Goal: Task Accomplishment & Management: Manage account settings

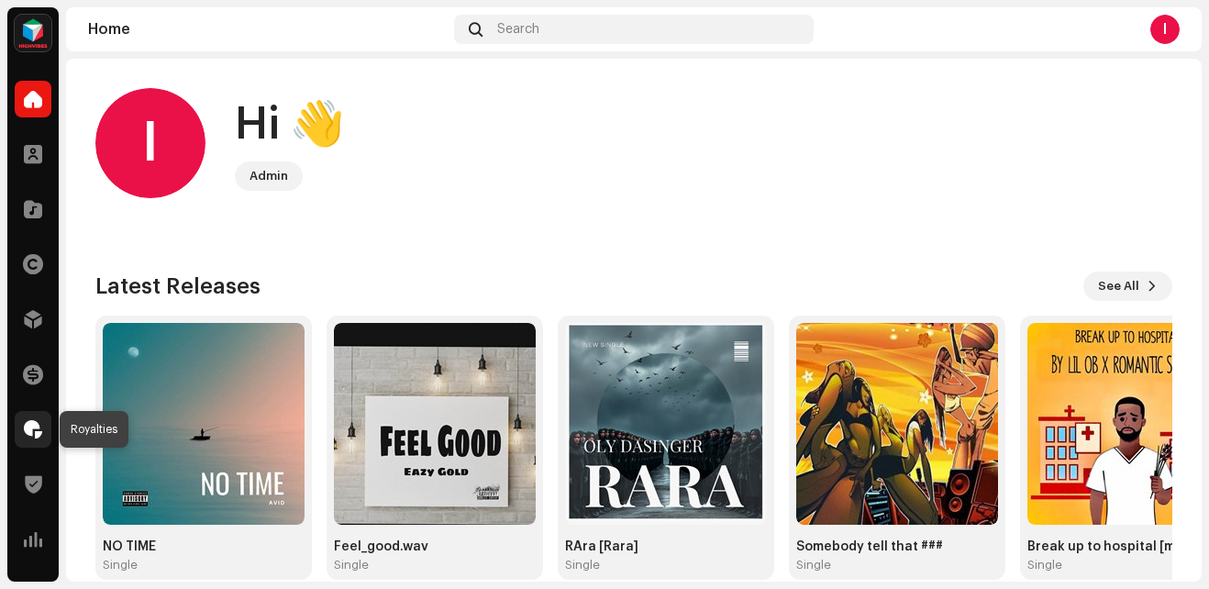
click at [28, 416] on div at bounding box center [33, 429] width 37 height 37
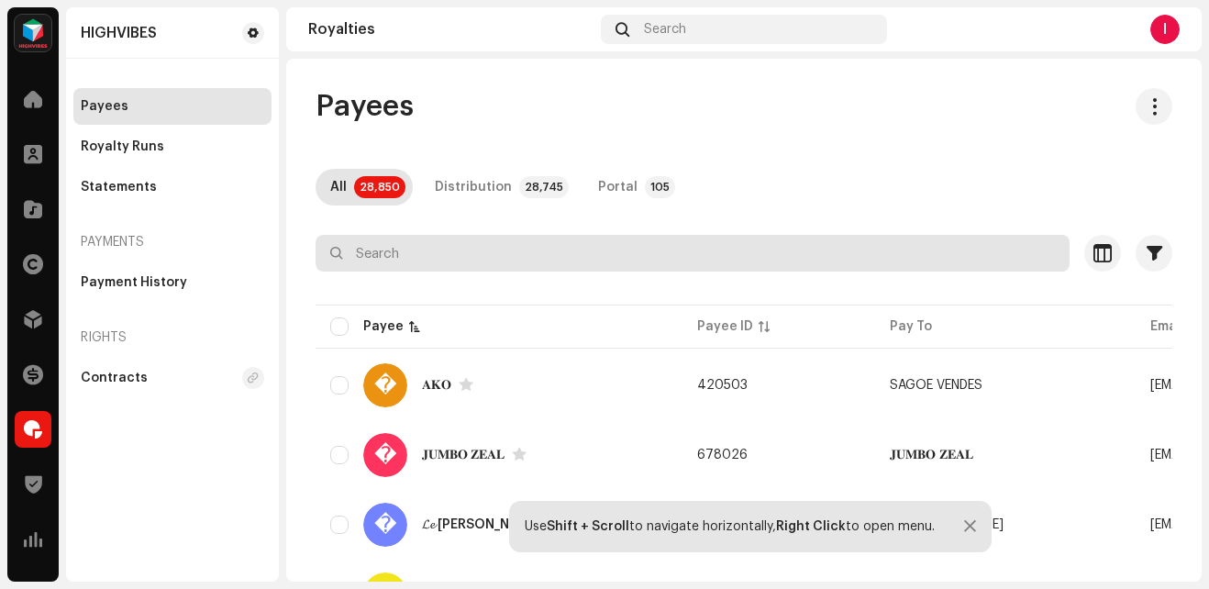
click at [374, 262] on input "text" at bounding box center [692, 253] width 754 height 37
paste input "404406"
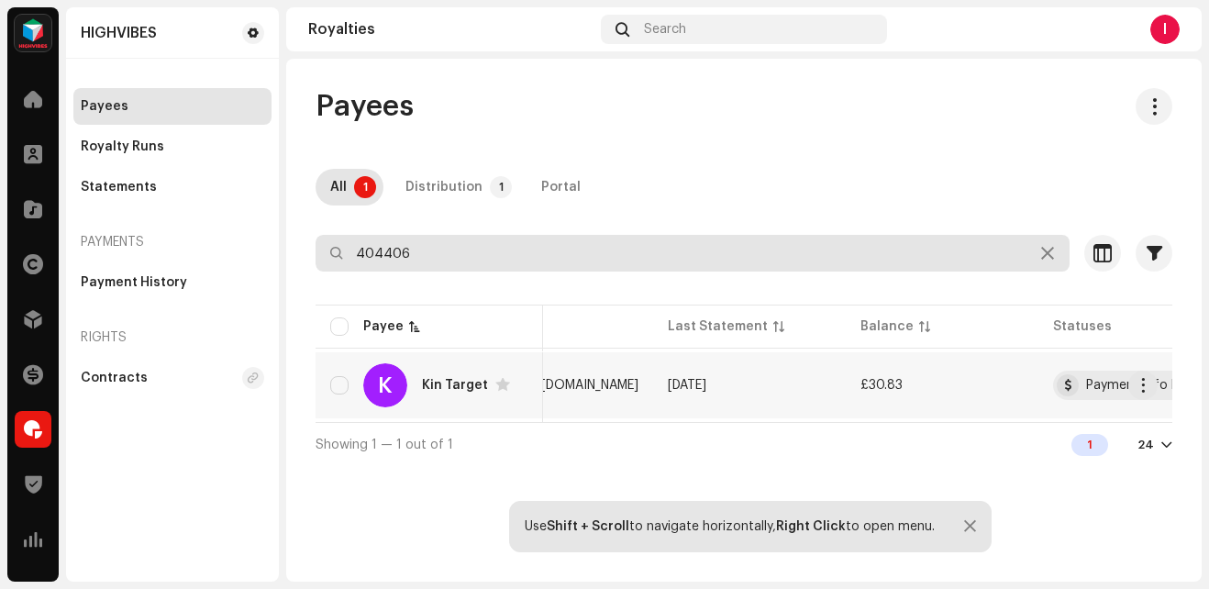
scroll to position [0, 507]
type input "404406"
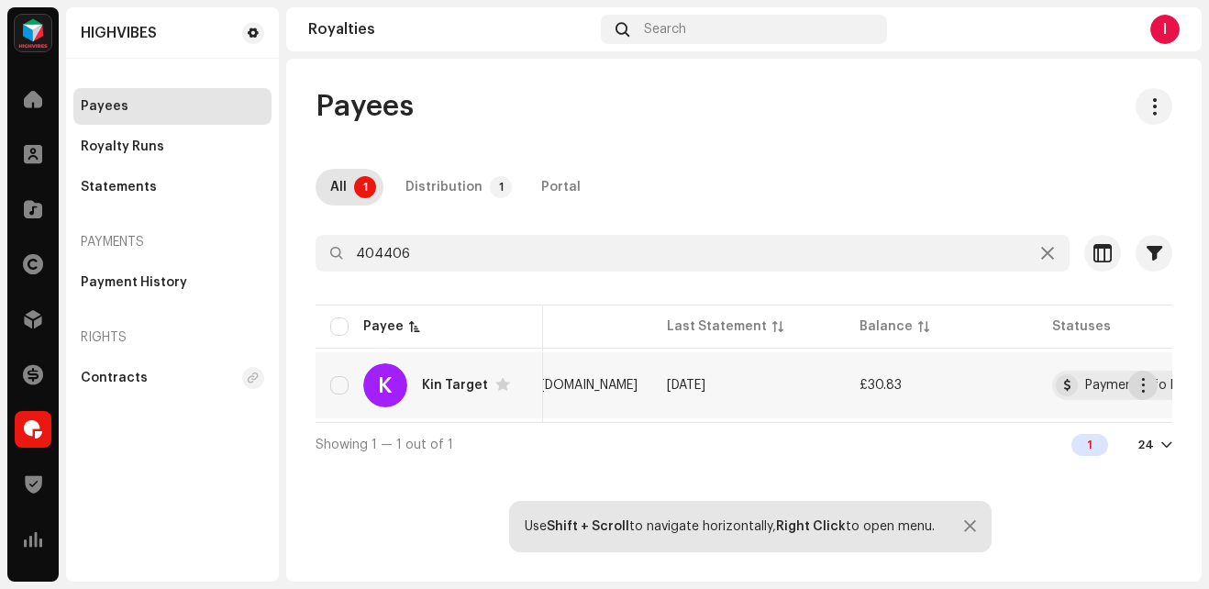
click at [1152, 387] on button "button" at bounding box center [1142, 384] width 29 height 29
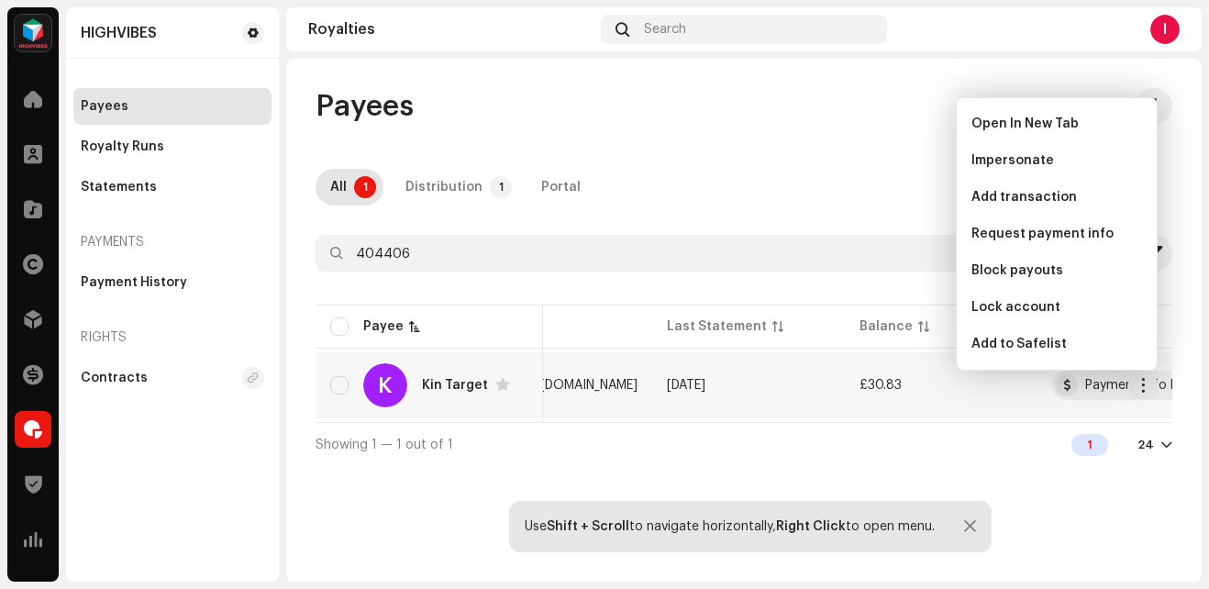
click at [449, 386] on div "Kin Target" at bounding box center [455, 385] width 66 height 13
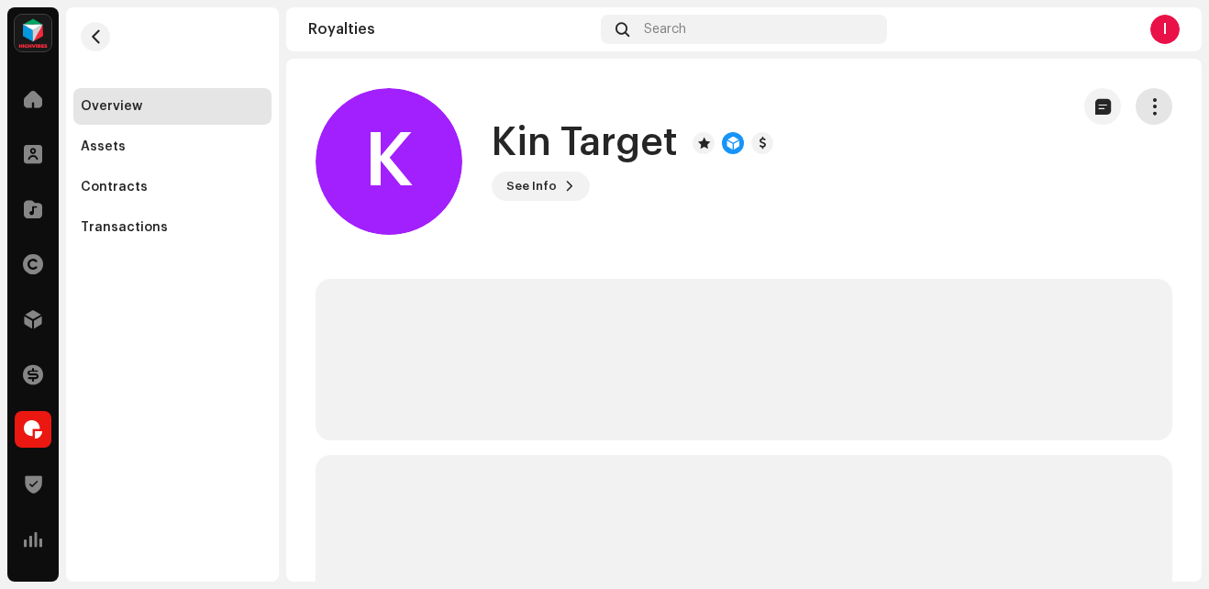
click at [1145, 103] on span "button" at bounding box center [1153, 106] width 17 height 15
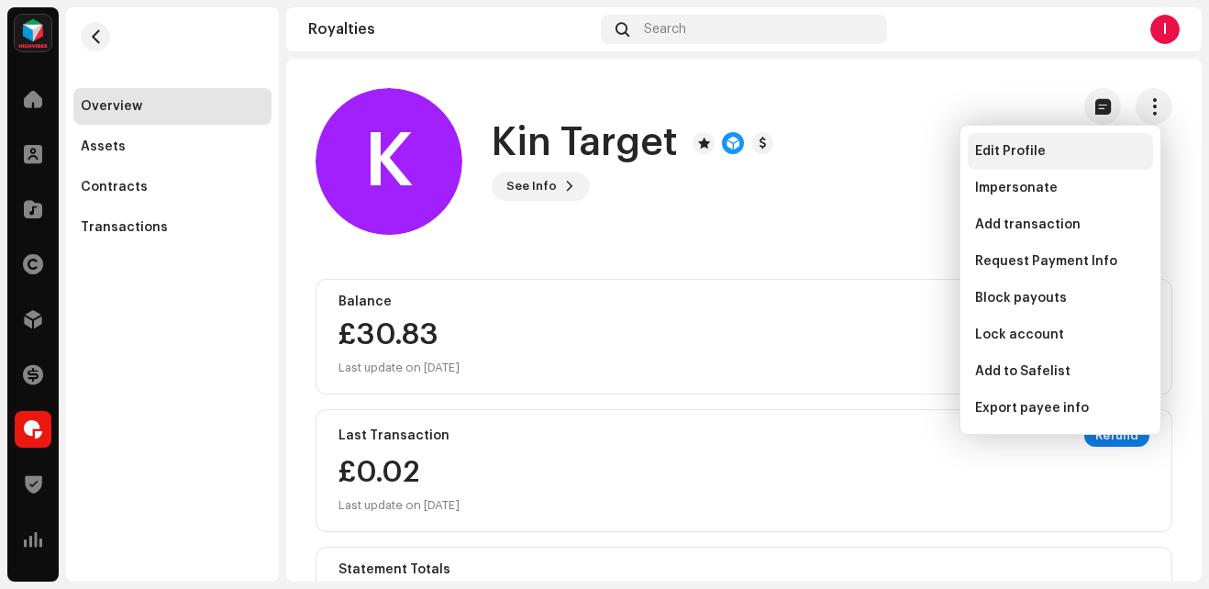
click at [997, 152] on span "Edit Profile" at bounding box center [1010, 151] width 71 height 15
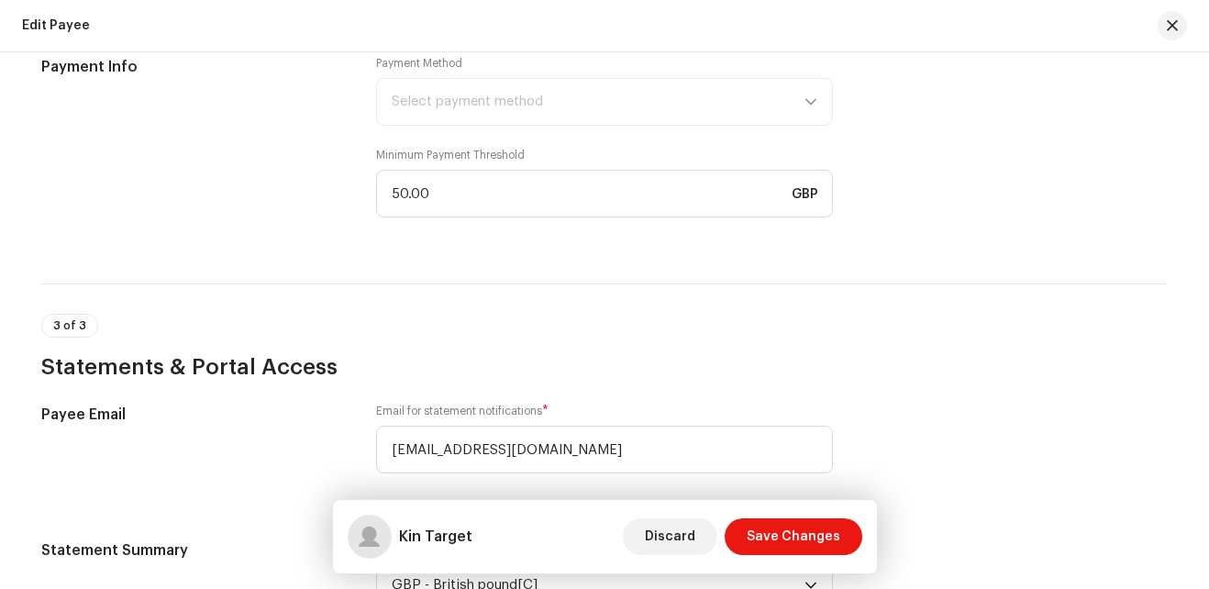
scroll to position [1295, 0]
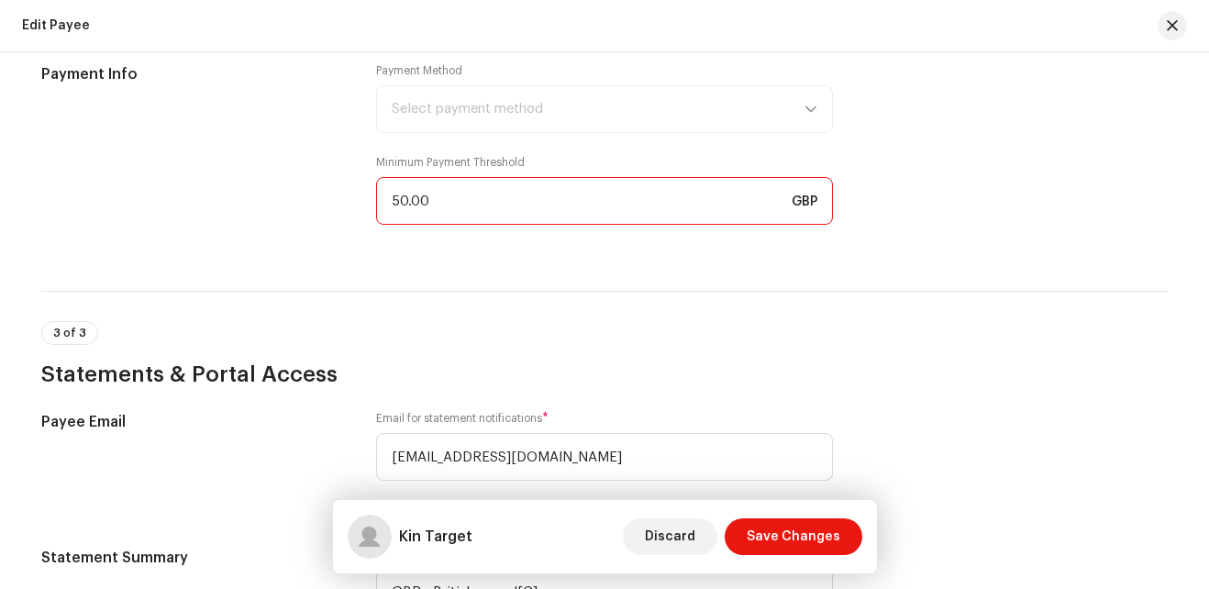
click at [403, 195] on input "50.00" at bounding box center [604, 201] width 457 height 48
type input "5.00"
type input "25.00"
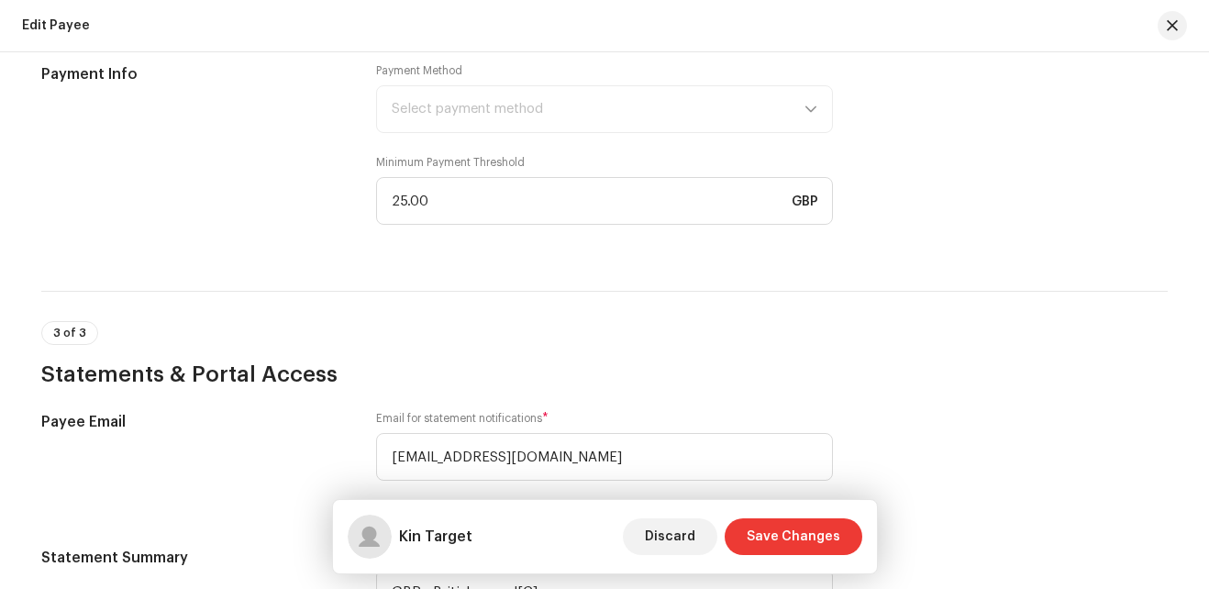
click at [806, 538] on span "Save Changes" at bounding box center [793, 536] width 94 height 37
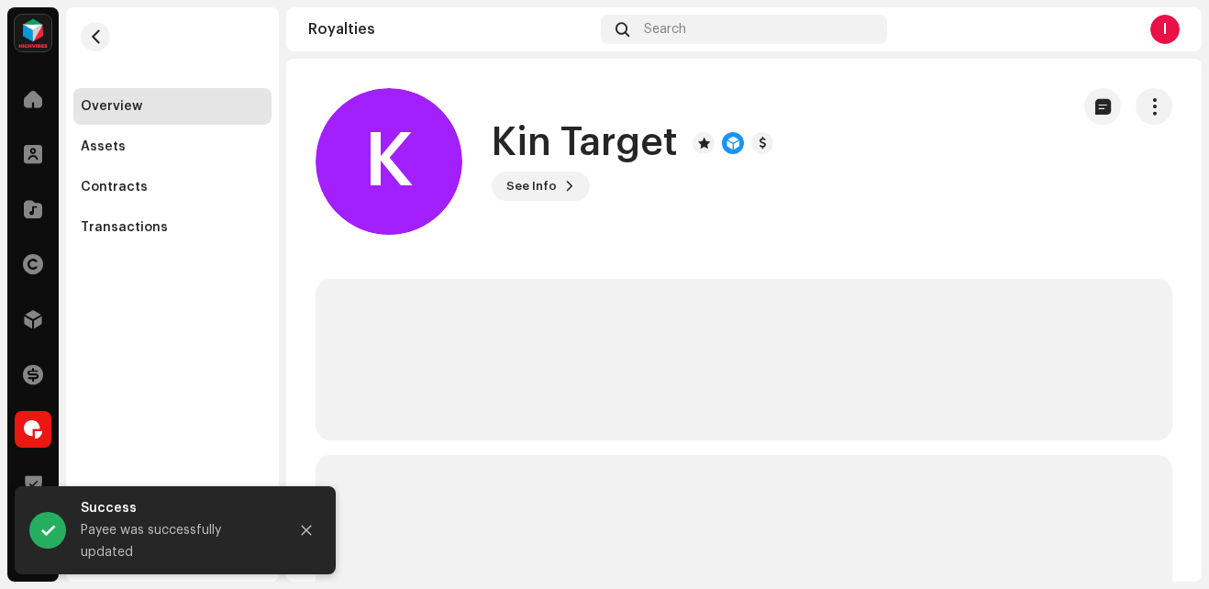
click at [1154, 123] on re-m-actions-button at bounding box center [1153, 106] width 37 height 37
click at [1148, 116] on button "button" at bounding box center [1153, 106] width 37 height 37
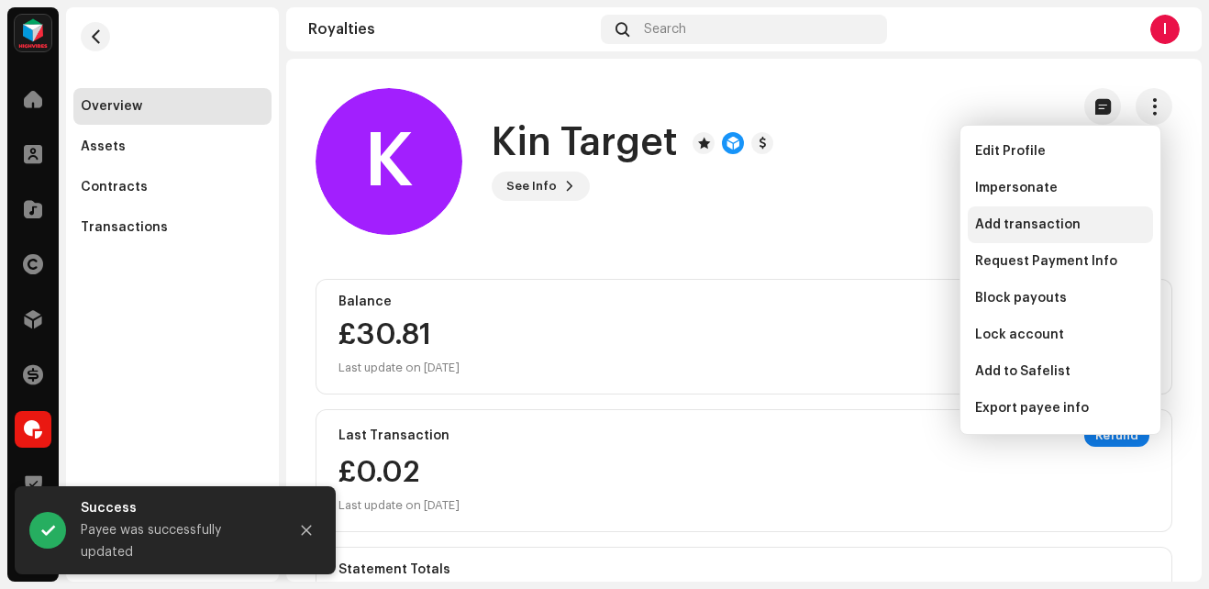
click at [1004, 221] on span "Add transaction" at bounding box center [1027, 224] width 105 height 15
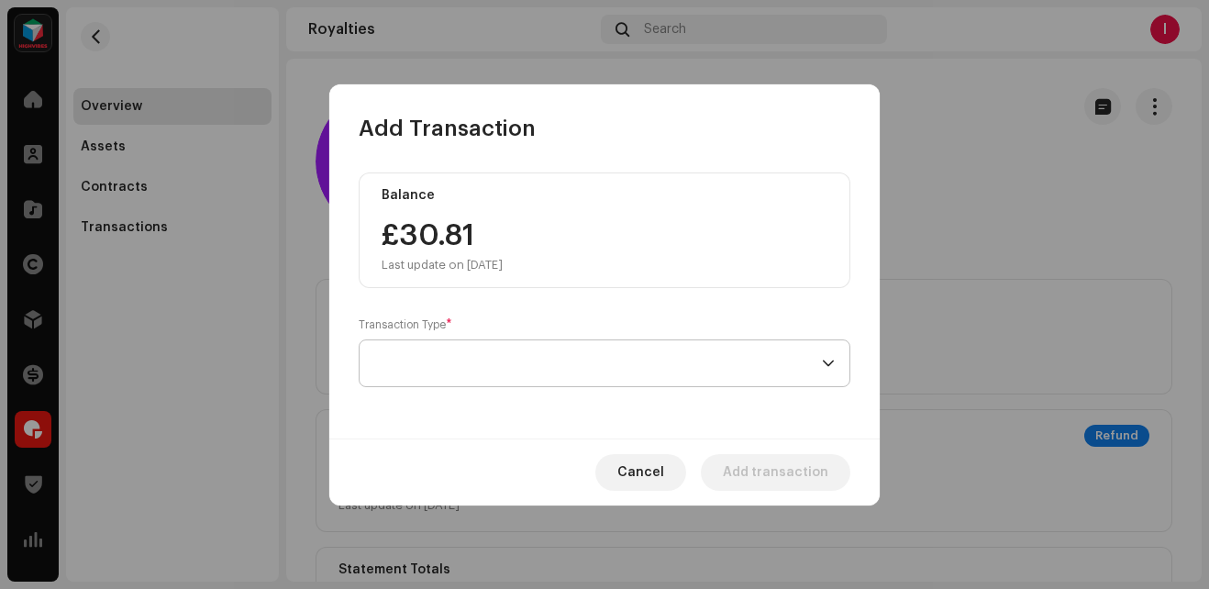
click at [424, 378] on span at bounding box center [598, 363] width 448 height 46
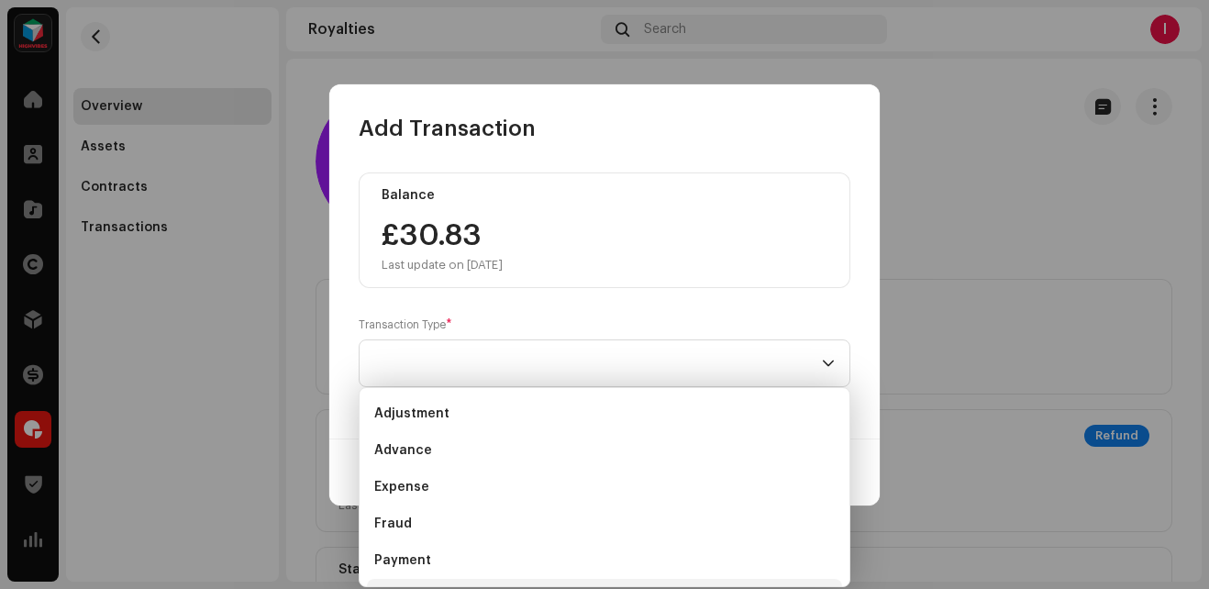
scroll to position [29, 0]
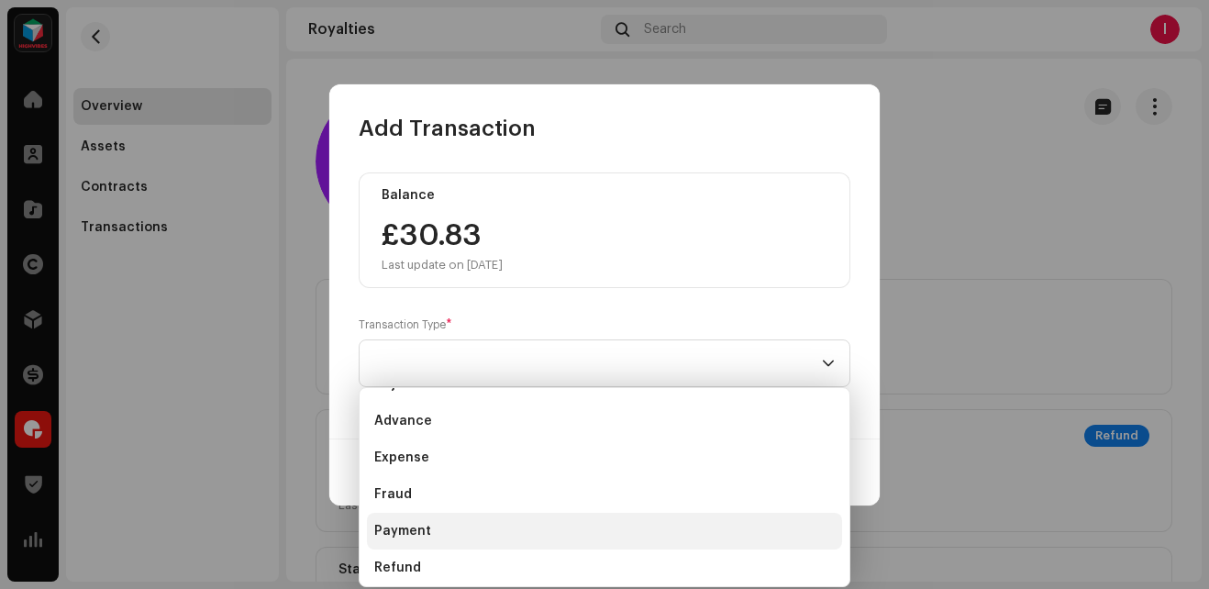
click at [412, 535] on span "Payment" at bounding box center [402, 531] width 57 height 18
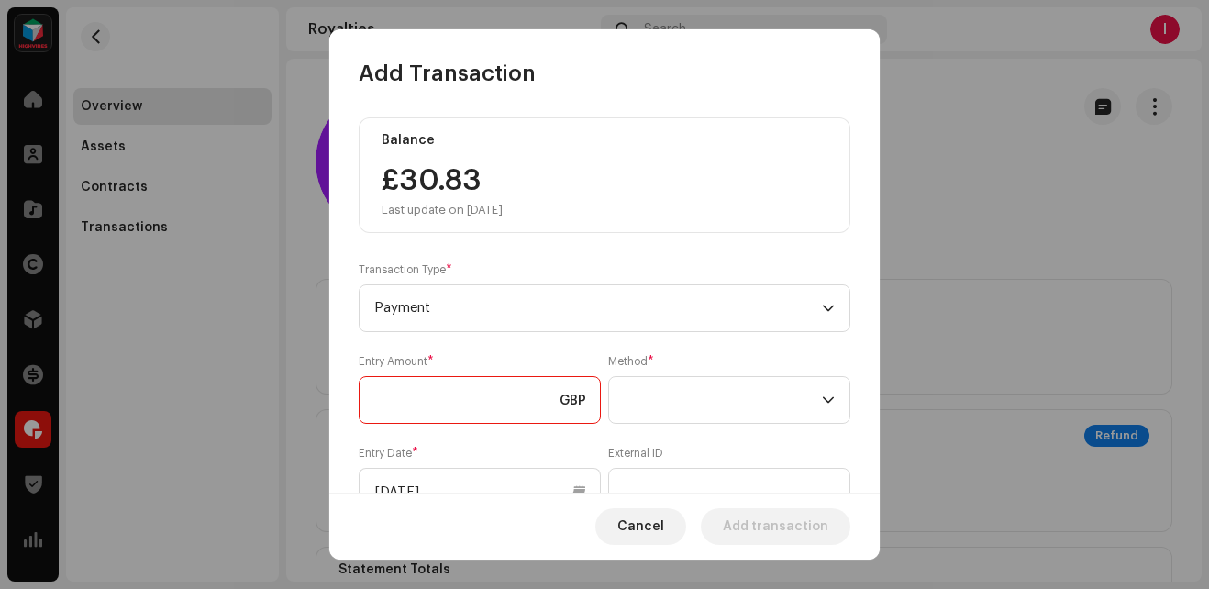
click at [400, 395] on input at bounding box center [480, 400] width 242 height 48
type input "30.00"
click at [715, 409] on span at bounding box center [723, 400] width 198 height 46
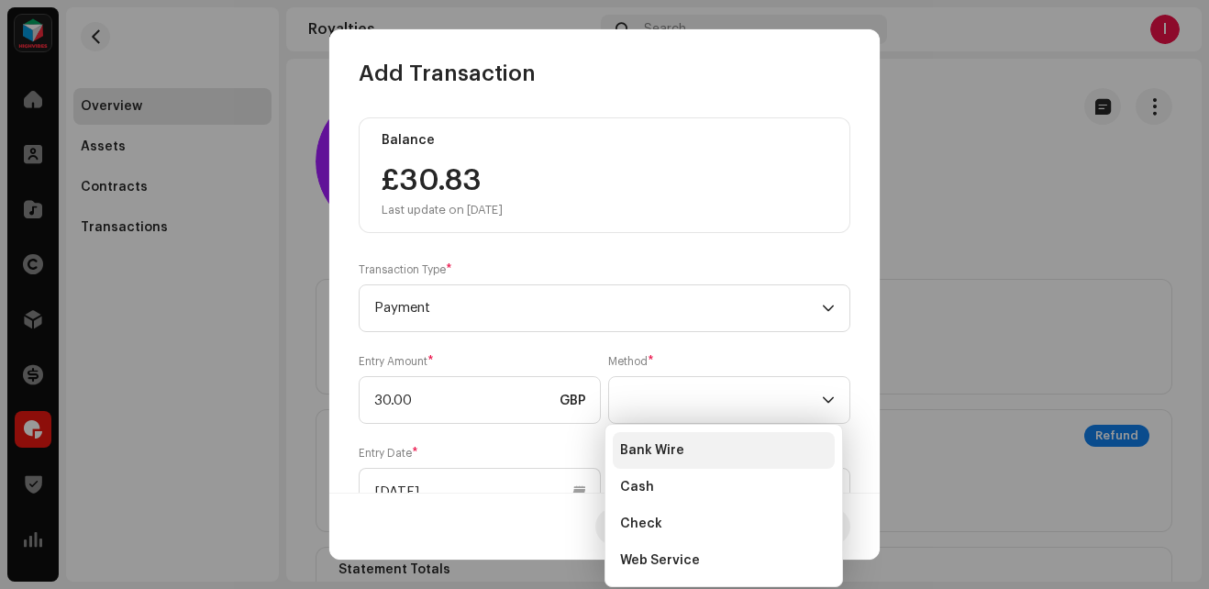
click at [644, 449] on span "Bank Wire" at bounding box center [652, 450] width 64 height 18
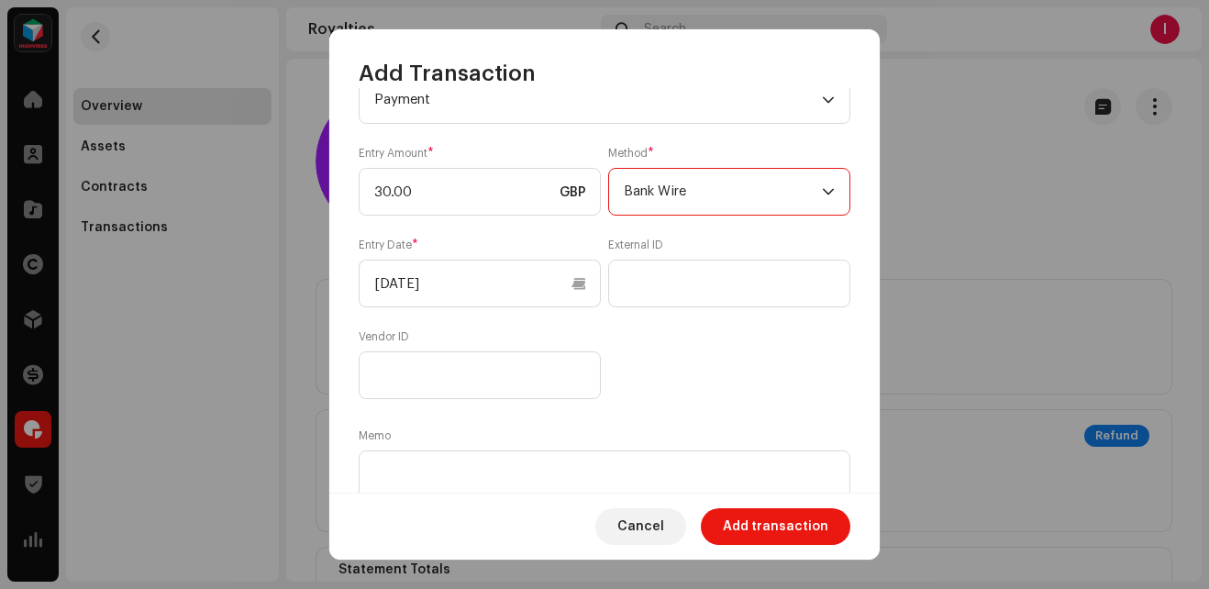
scroll to position [209, 0]
click at [468, 472] on textarea at bounding box center [605, 482] width 492 height 66
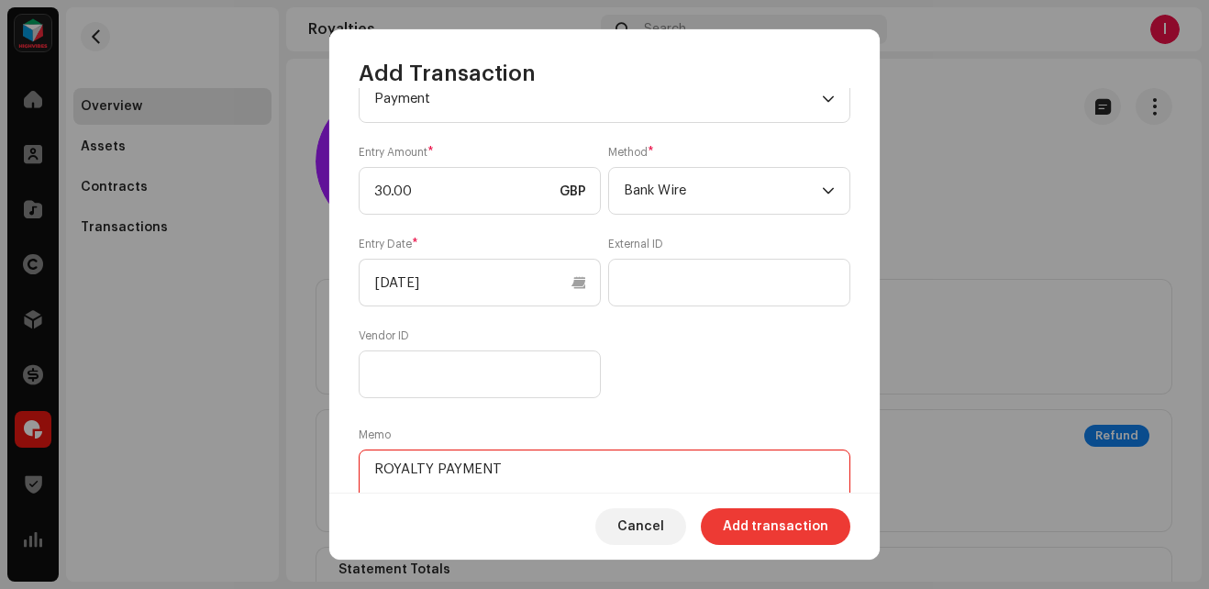
type textarea "ROYALTY PAYMENT"
click at [743, 529] on span "Add transaction" at bounding box center [775, 526] width 105 height 37
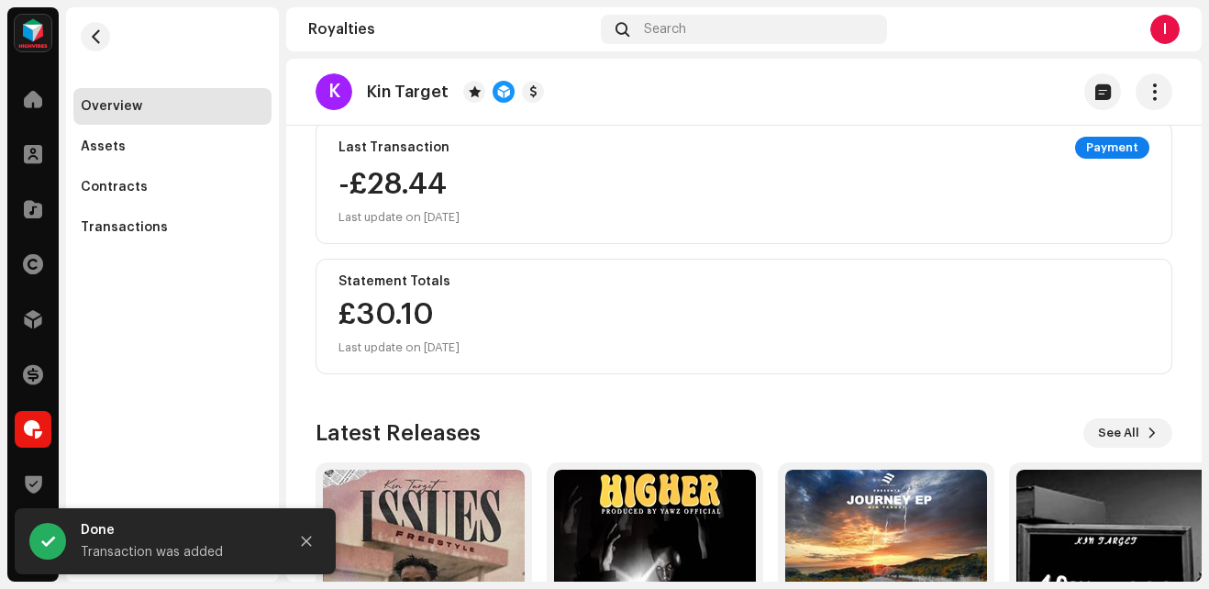
scroll to position [0, 0]
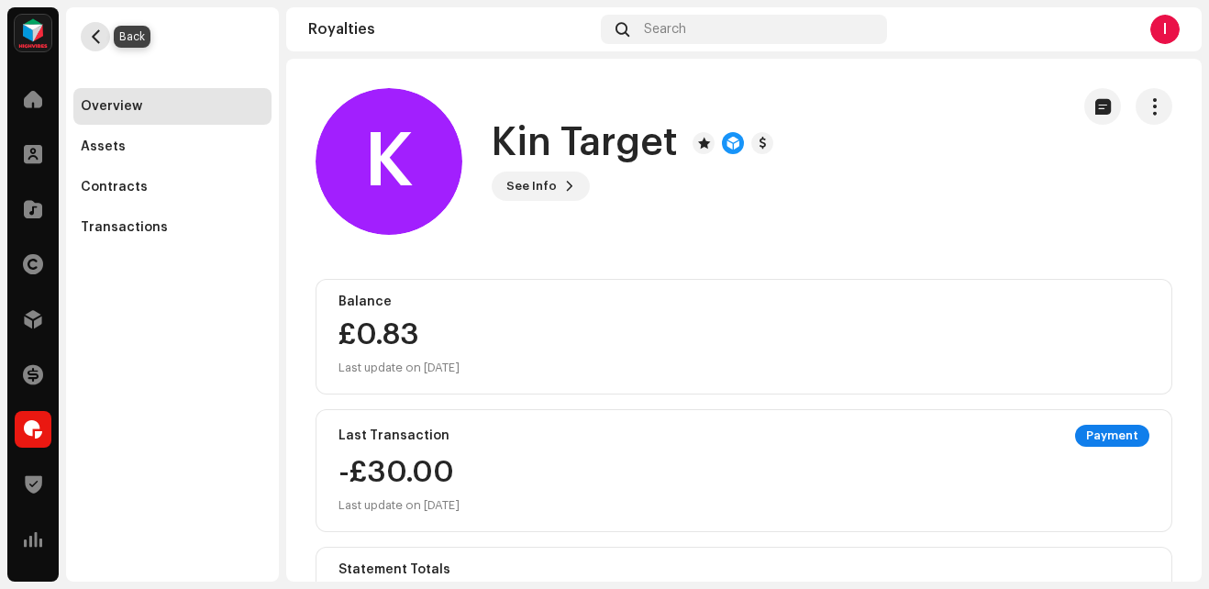
click at [89, 33] on span "button" at bounding box center [96, 36] width 14 height 15
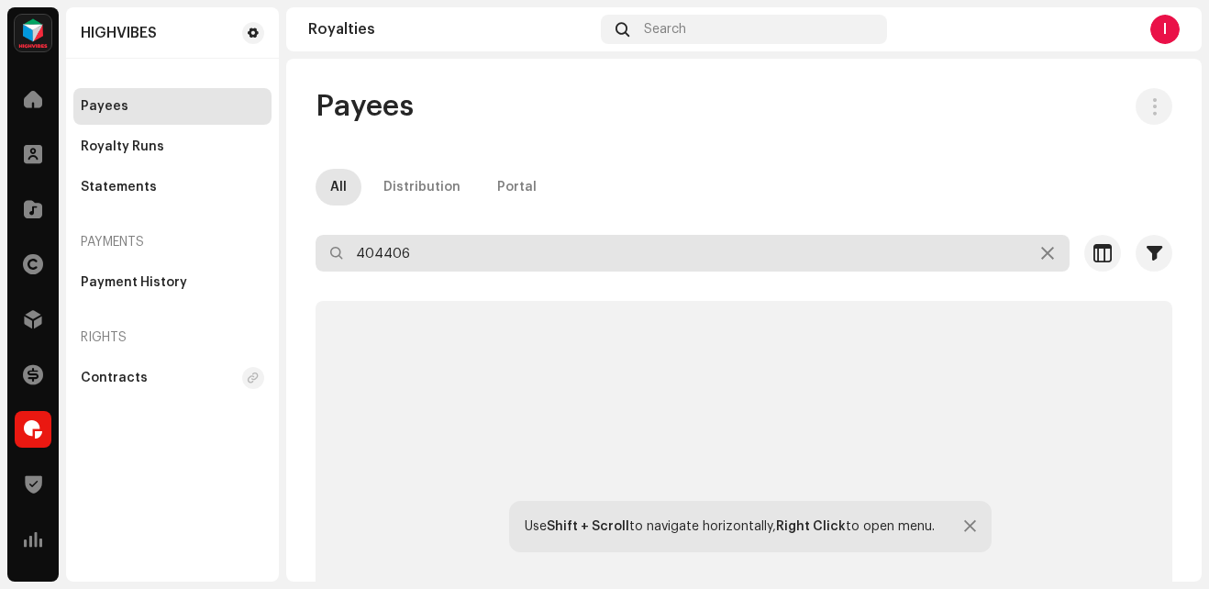
click at [426, 244] on input "404406" at bounding box center [692, 253] width 754 height 37
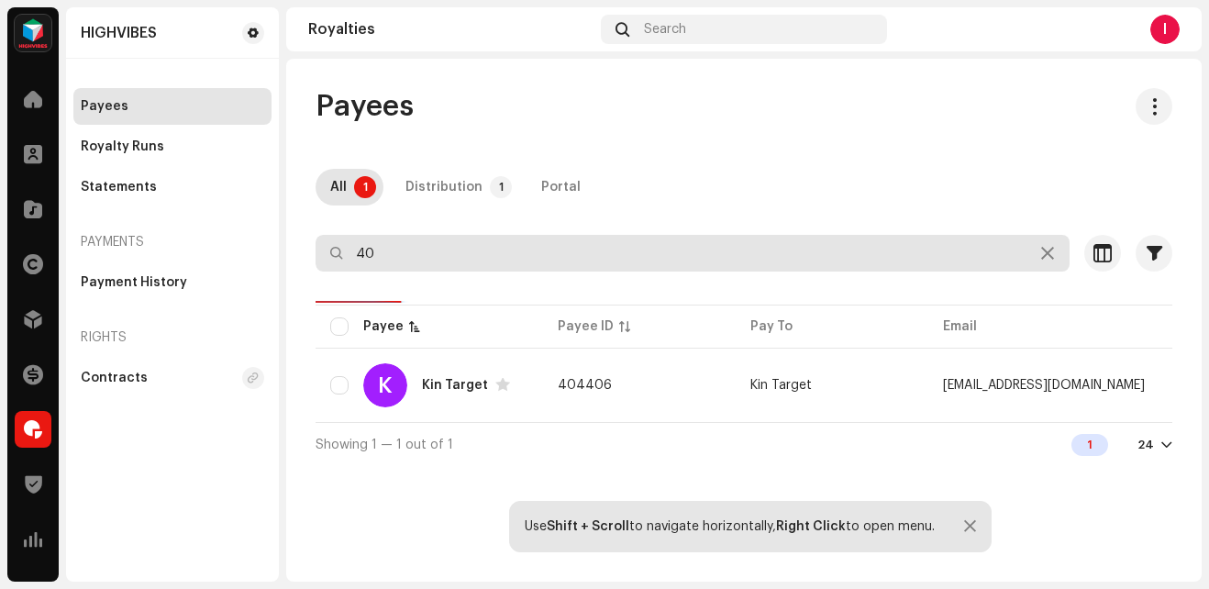
type input "4"
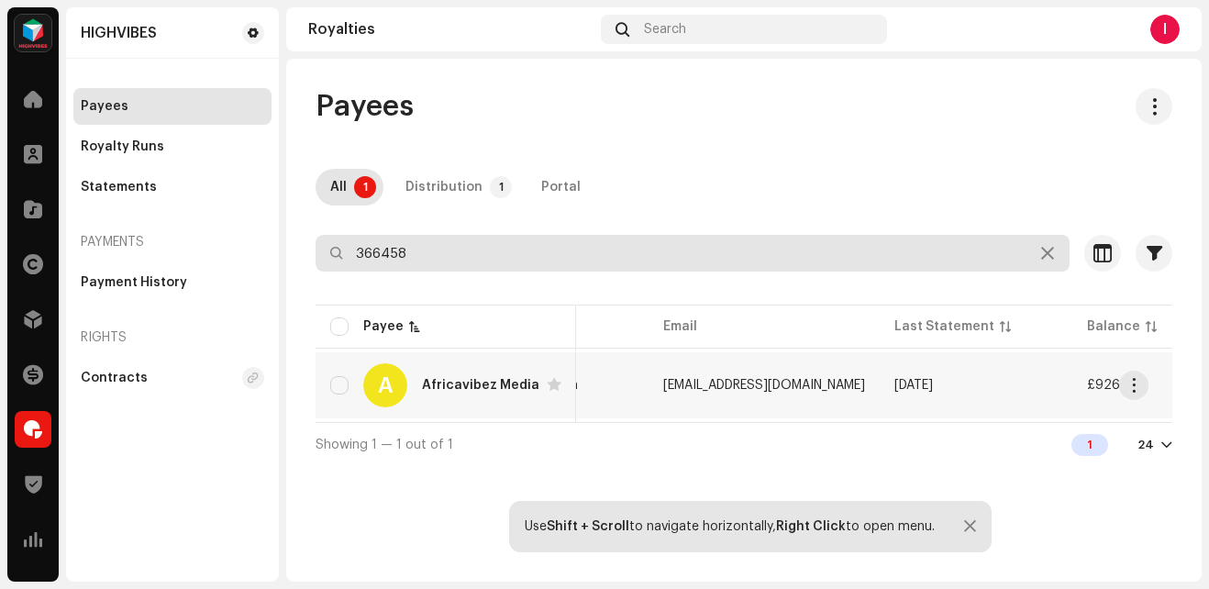
scroll to position [0, 300]
type input "366458"
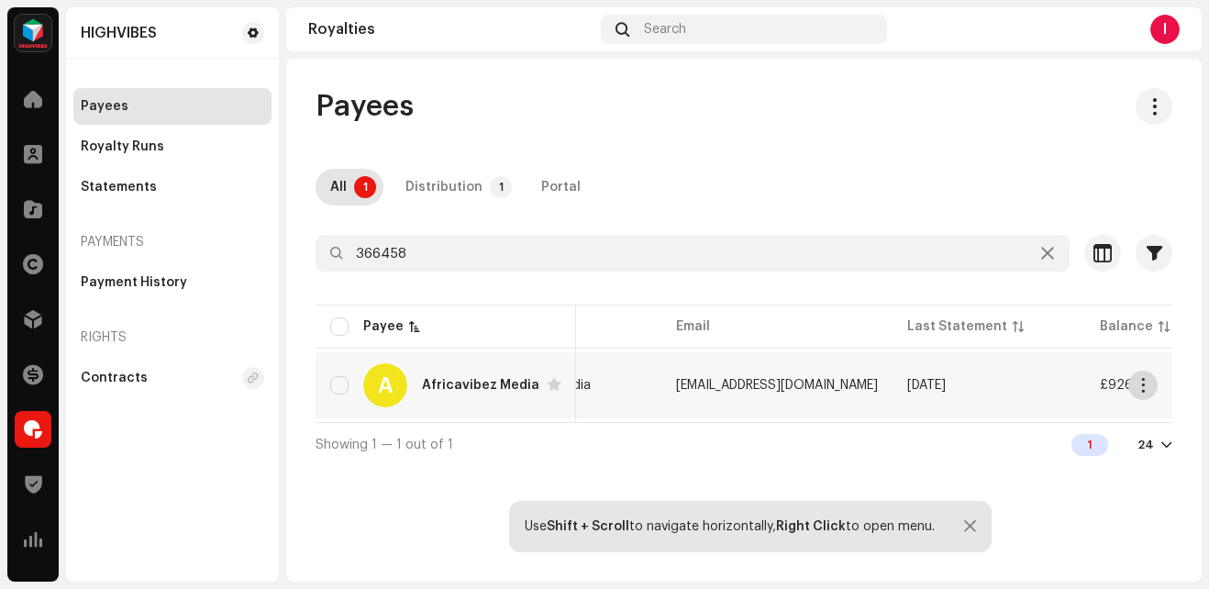
click at [1143, 388] on span "button" at bounding box center [1143, 385] width 14 height 15
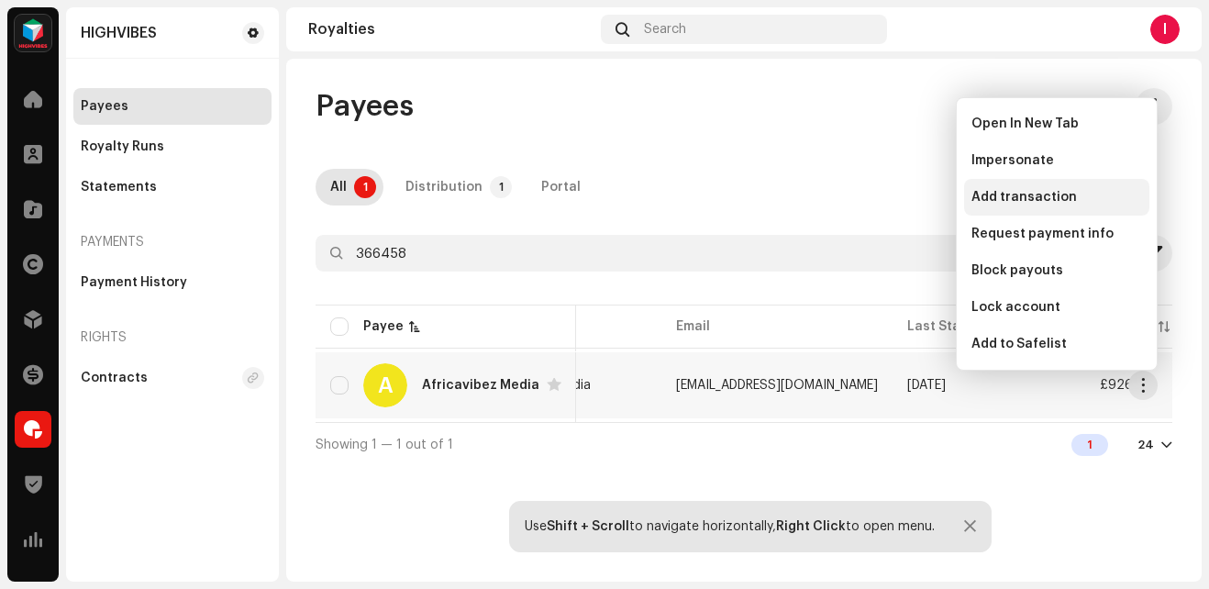
click at [1009, 193] on span "Add transaction" at bounding box center [1023, 197] width 105 height 15
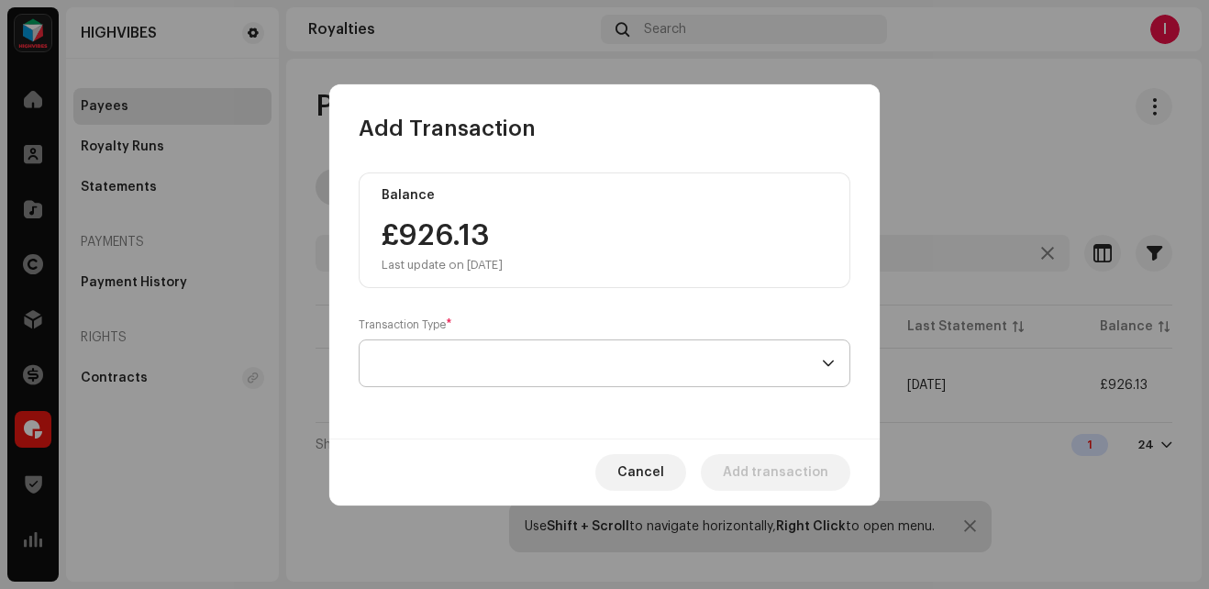
click at [512, 359] on span at bounding box center [598, 363] width 448 height 46
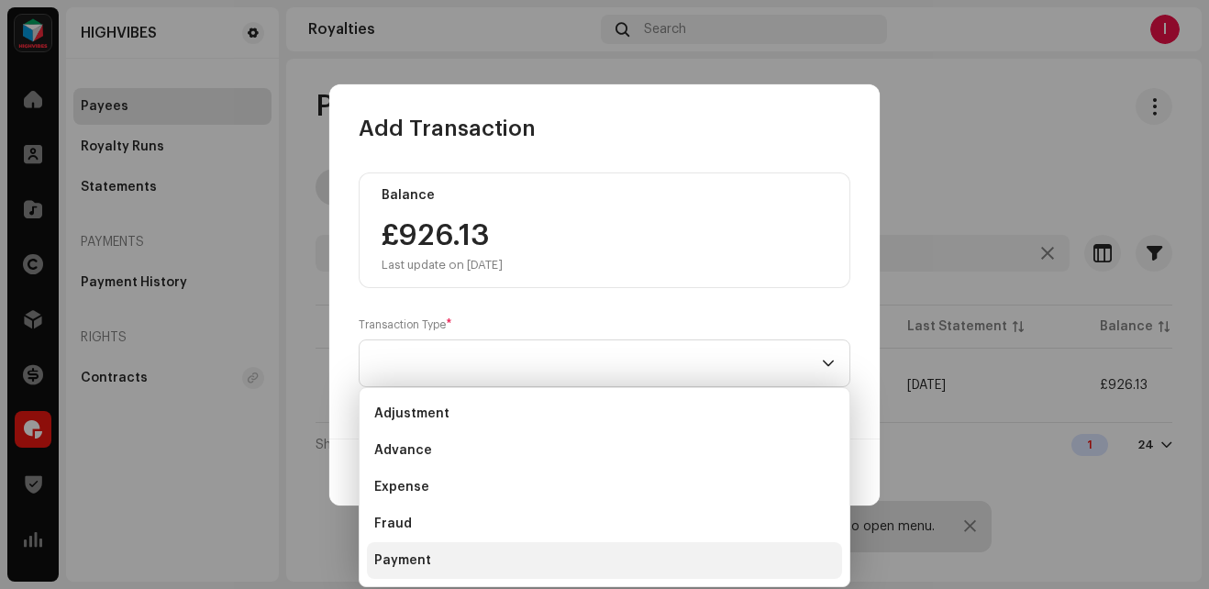
click at [436, 553] on li "Payment" at bounding box center [604, 560] width 475 height 37
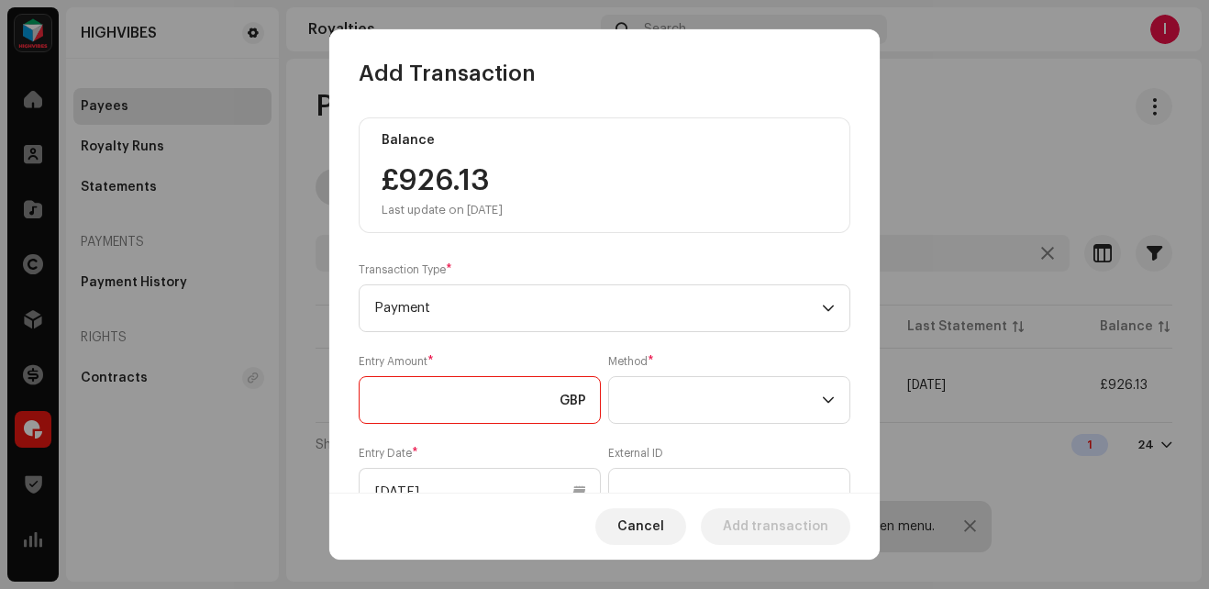
click at [396, 396] on input at bounding box center [480, 400] width 242 height 48
type input "500.00"
click at [736, 391] on span at bounding box center [723, 400] width 198 height 46
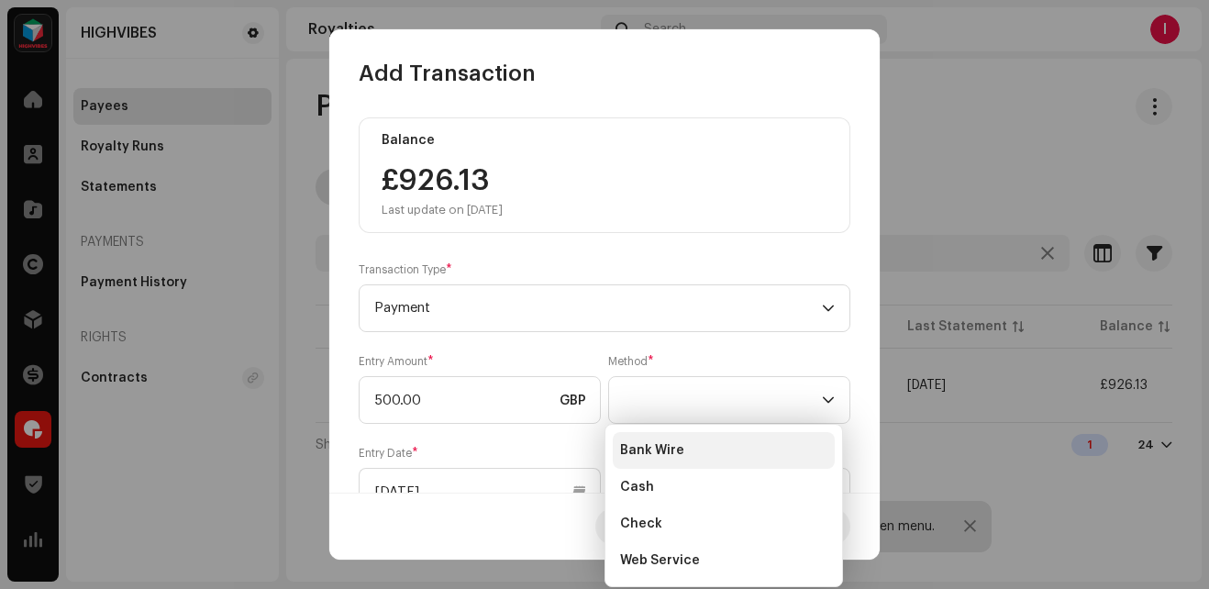
click at [687, 446] on li "Bank Wire" at bounding box center [724, 450] width 222 height 37
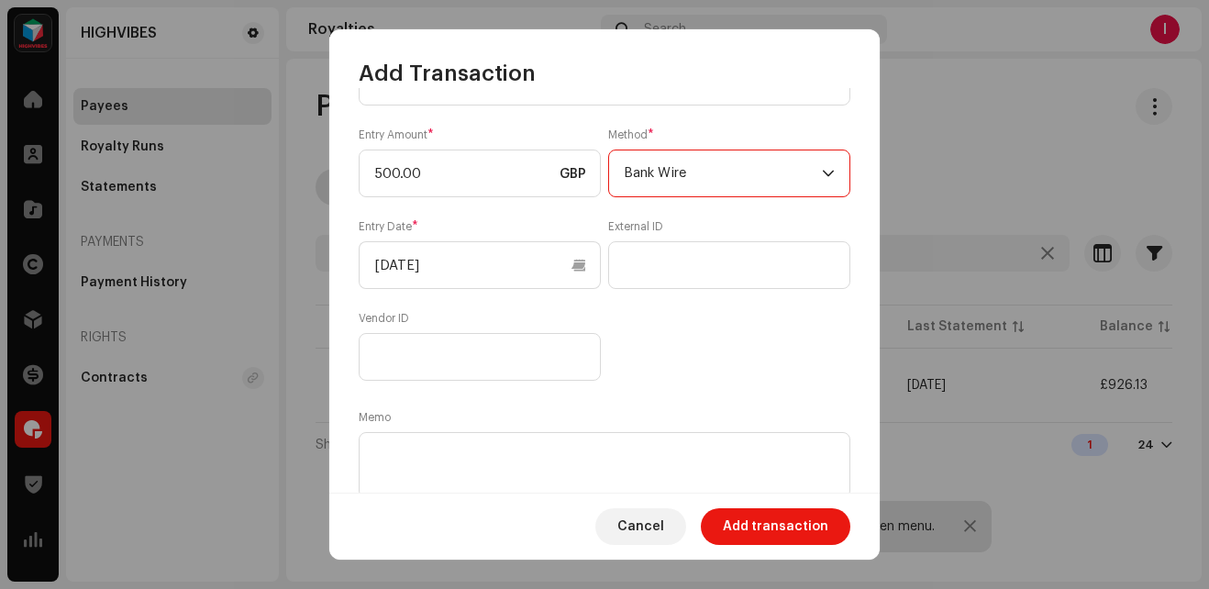
scroll to position [287, 0]
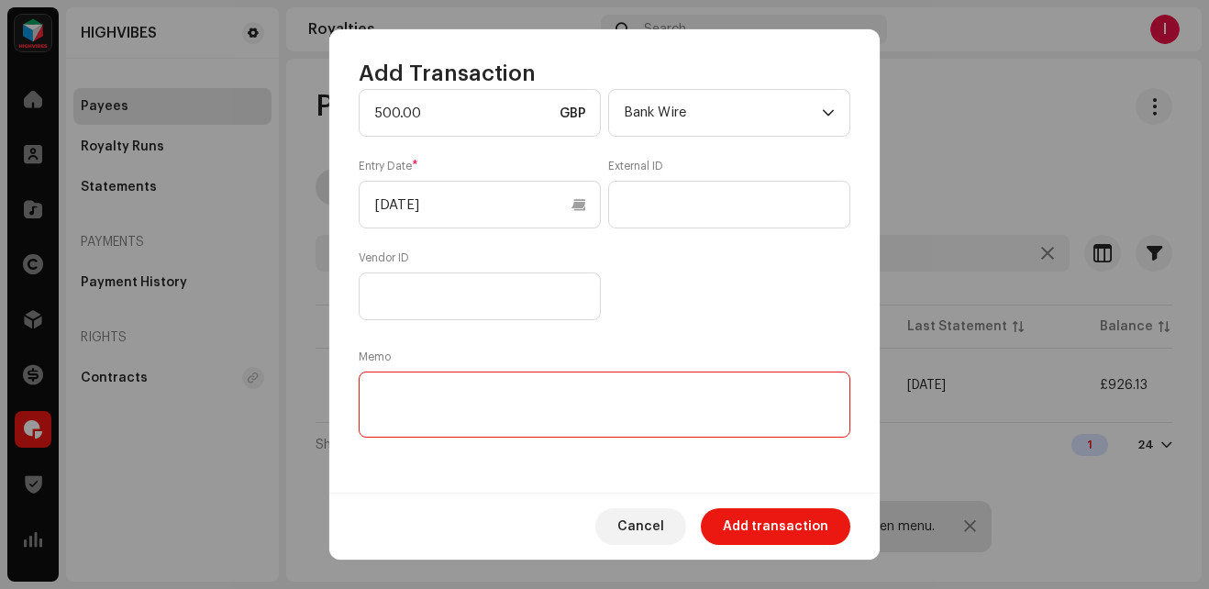
click at [470, 397] on textarea at bounding box center [605, 404] width 492 height 66
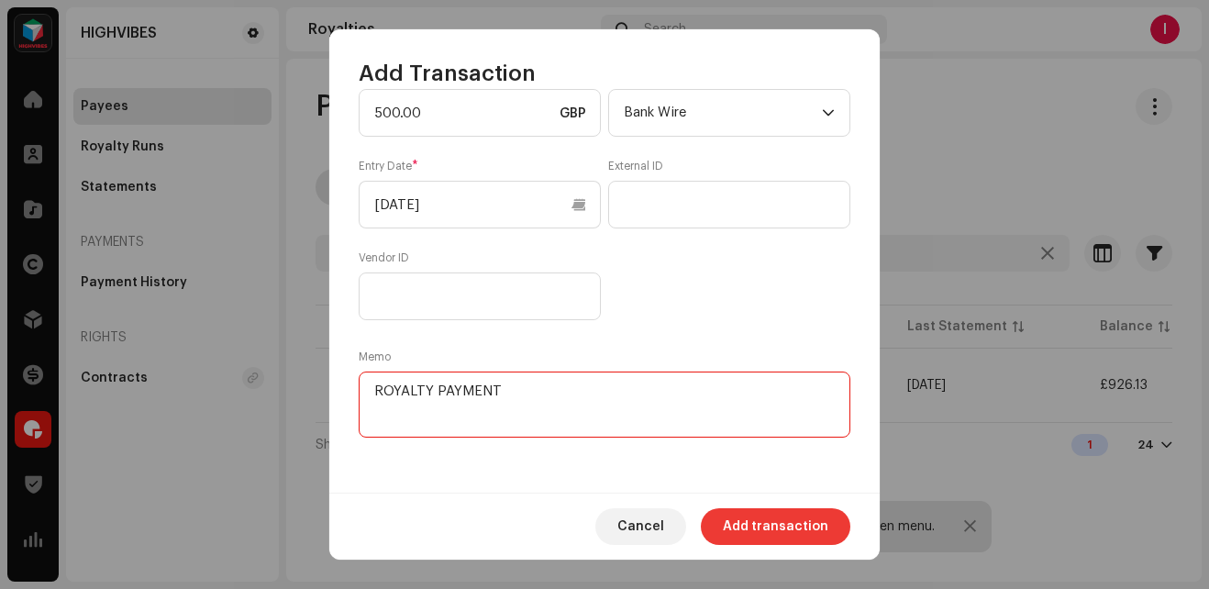
type textarea "ROYALTY PAYMENT"
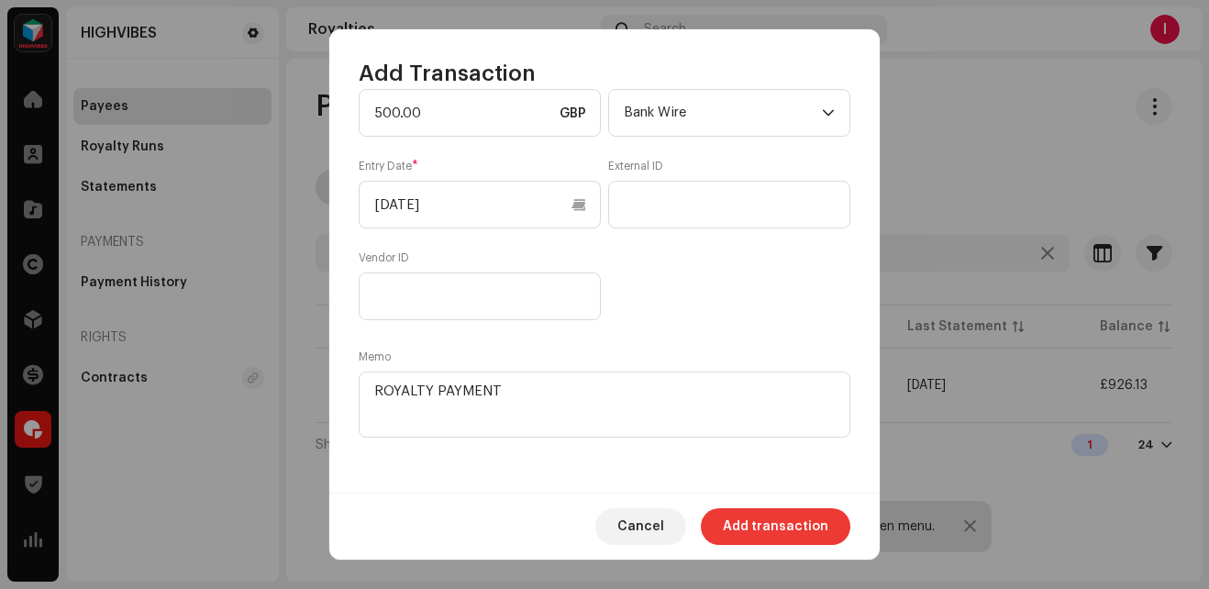
click at [771, 523] on span "Add transaction" at bounding box center [775, 526] width 105 height 37
